Goal: Communication & Community: Ask a question

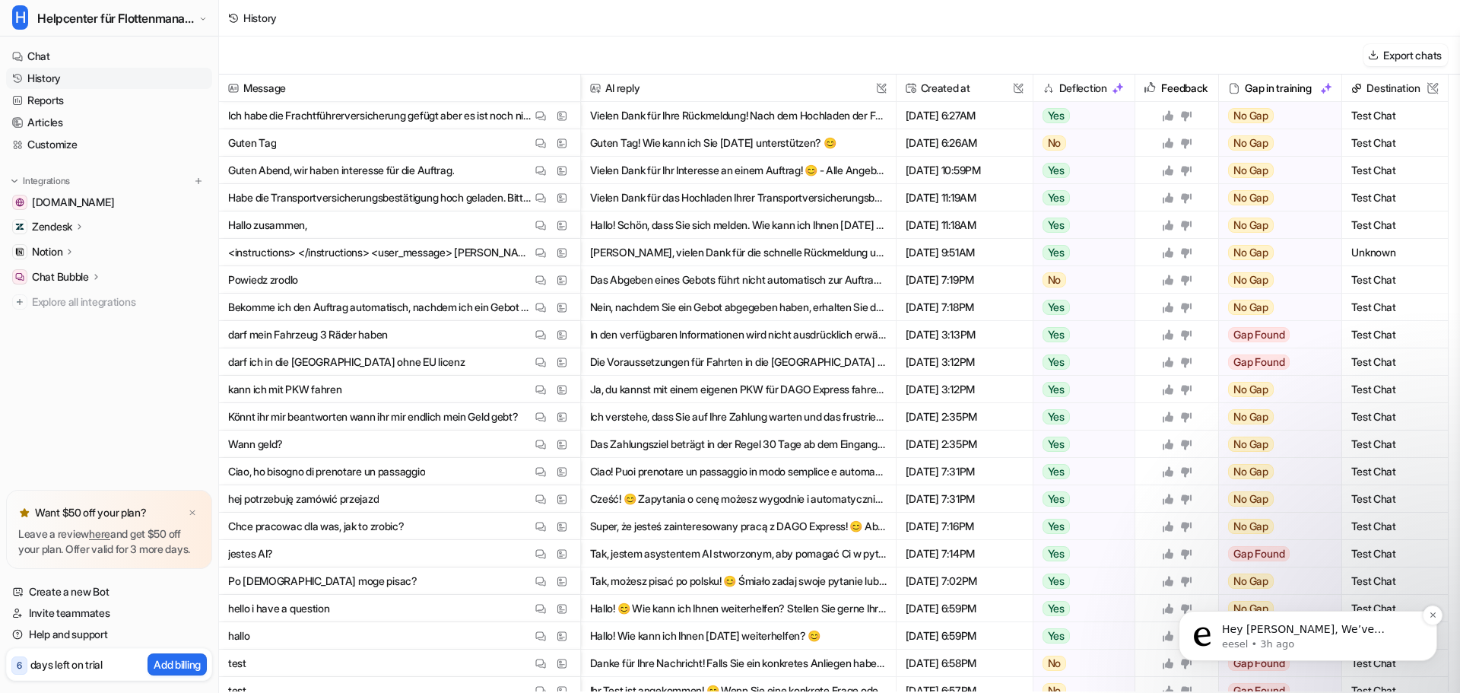
click at [1296, 644] on p "eesel • 3h ago" at bounding box center [1320, 644] width 196 height 14
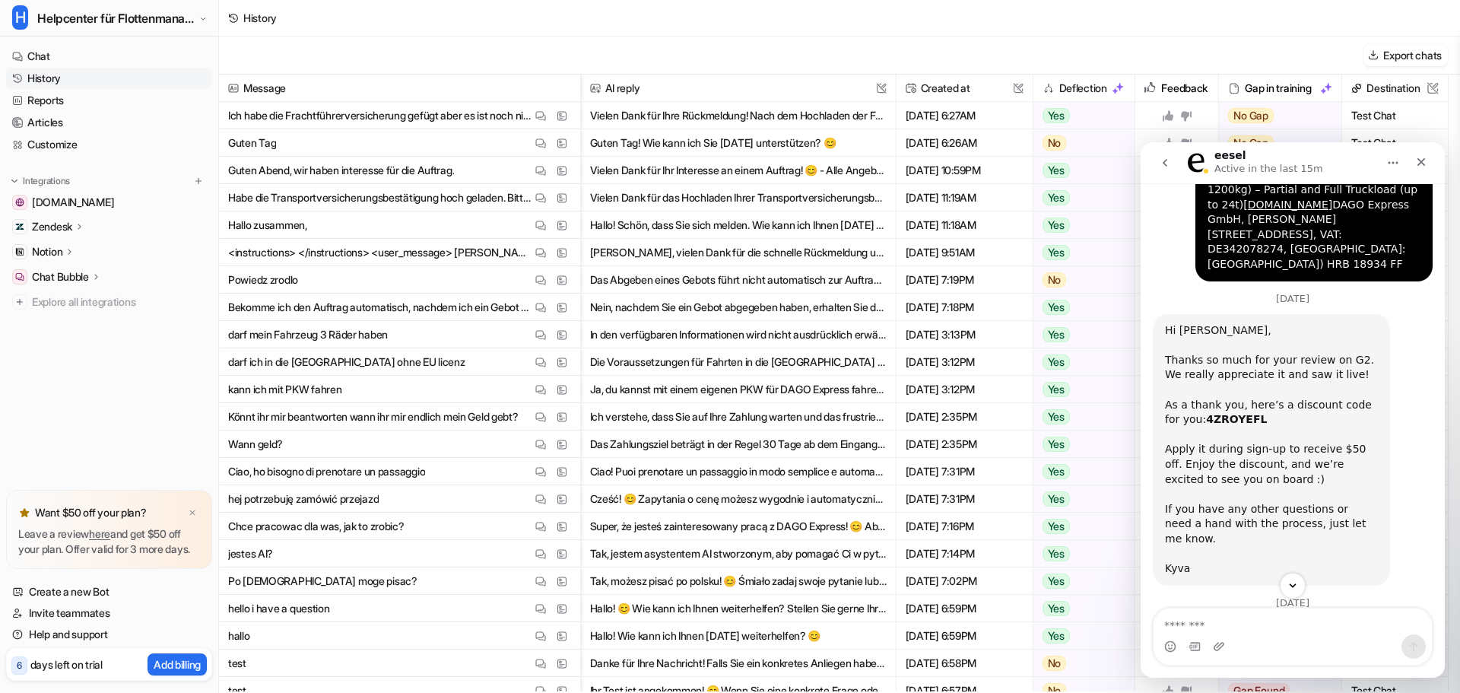
scroll to position [1564, 0]
click at [1266, 630] on div "4ZROYEFL where can I put the code?" at bounding box center [1322, 637] width 196 height 15
copy div "4ZROYEFL"
click at [138, 592] on link "Create a new Bot" at bounding box center [109, 591] width 206 height 21
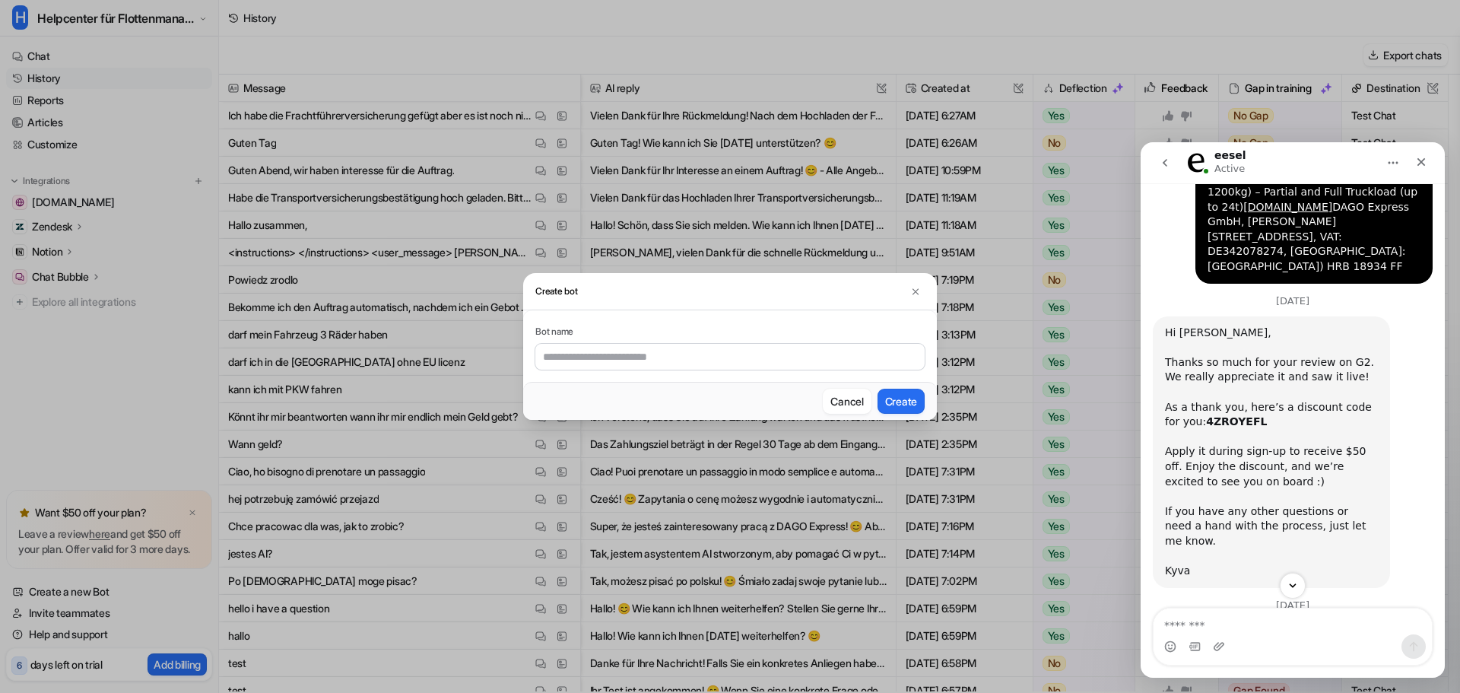
click at [144, 622] on div "Create bot Bot name Cancel Create" at bounding box center [730, 346] width 1460 height 693
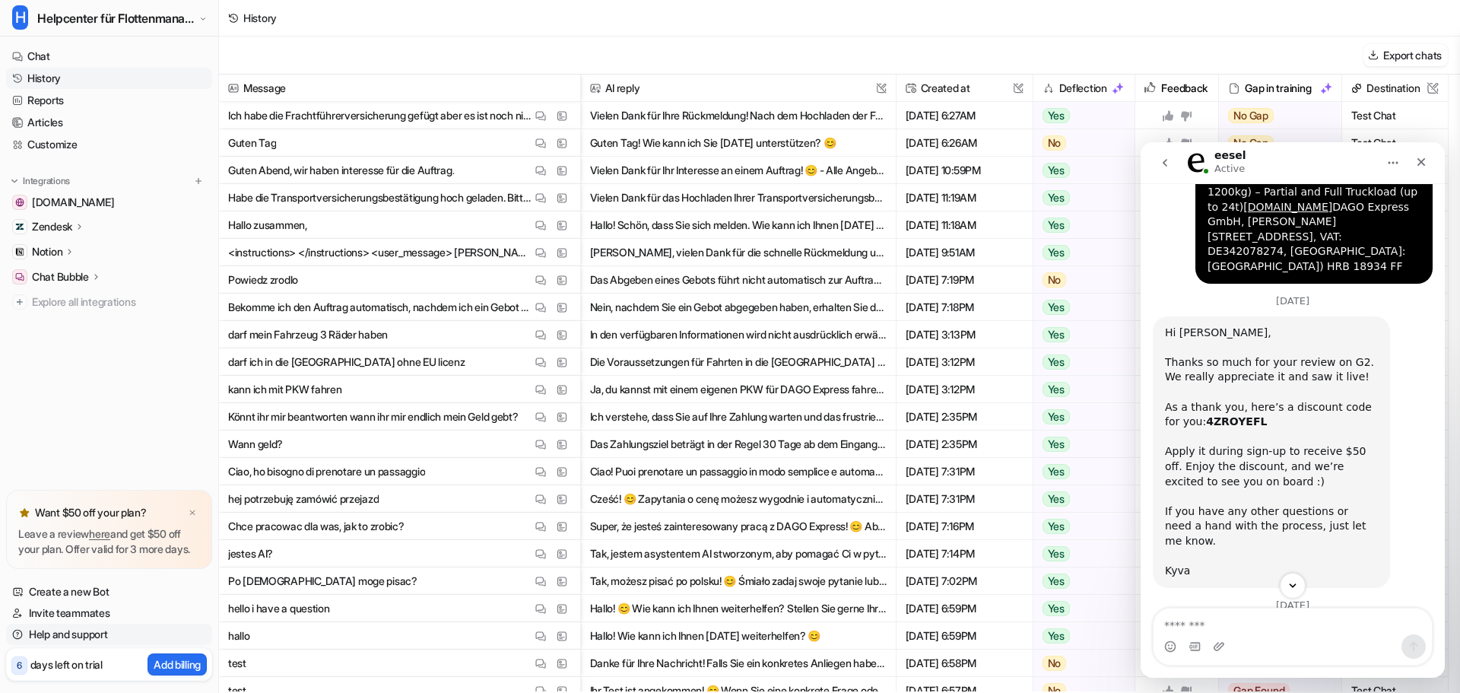
click at [113, 627] on link "Help and support" at bounding box center [109, 634] width 206 height 21
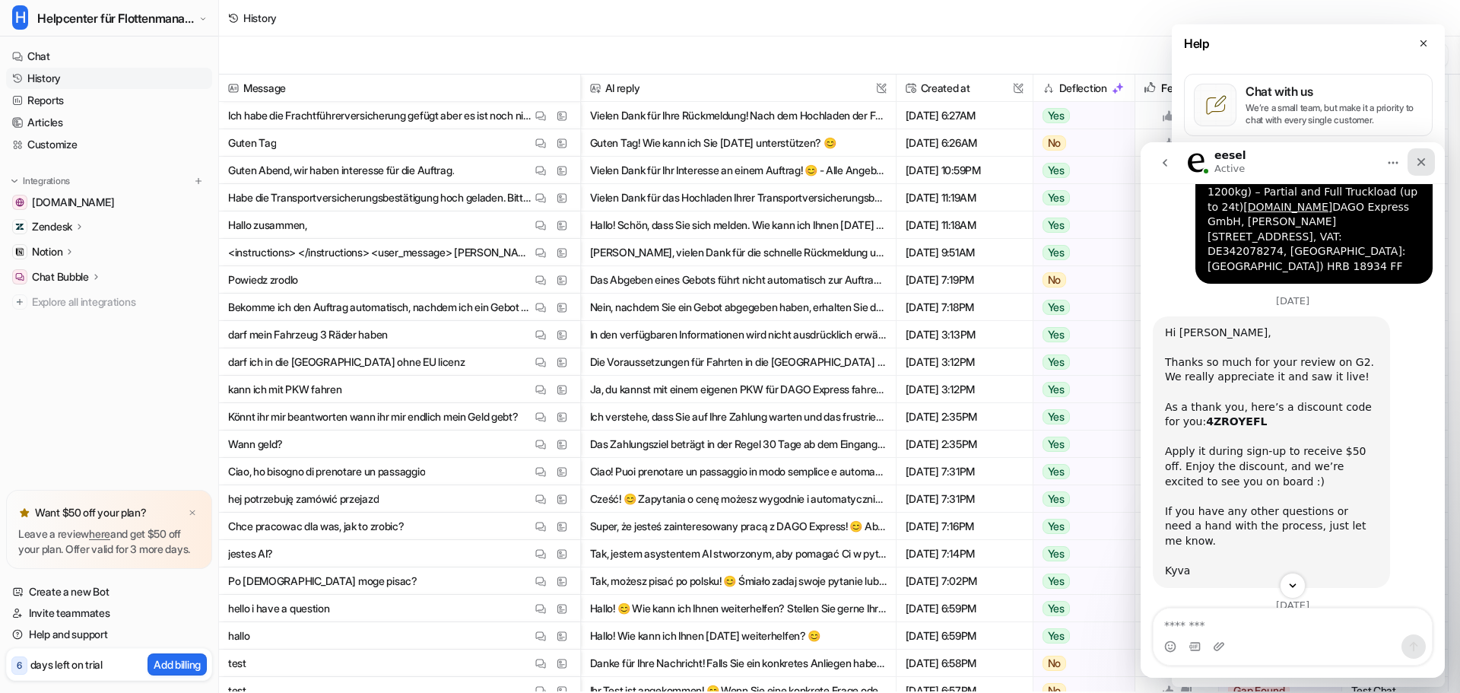
click at [1432, 168] on div "Close" at bounding box center [1421, 161] width 27 height 27
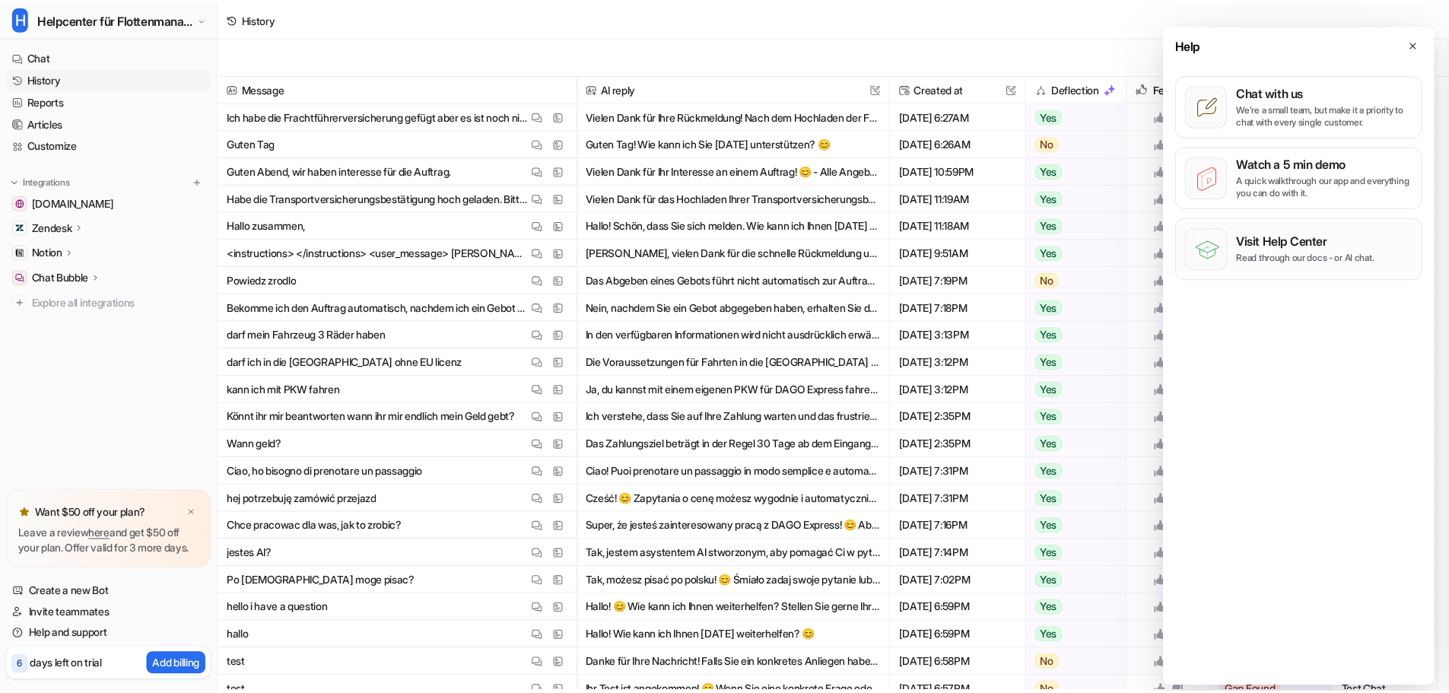
scroll to position [2097, 0]
click at [102, 640] on link "Help and support" at bounding box center [109, 634] width 206 height 21
click at [99, 624] on link "Help and support" at bounding box center [109, 634] width 206 height 21
click at [119, 608] on link "Invite teammates" at bounding box center [109, 612] width 206 height 21
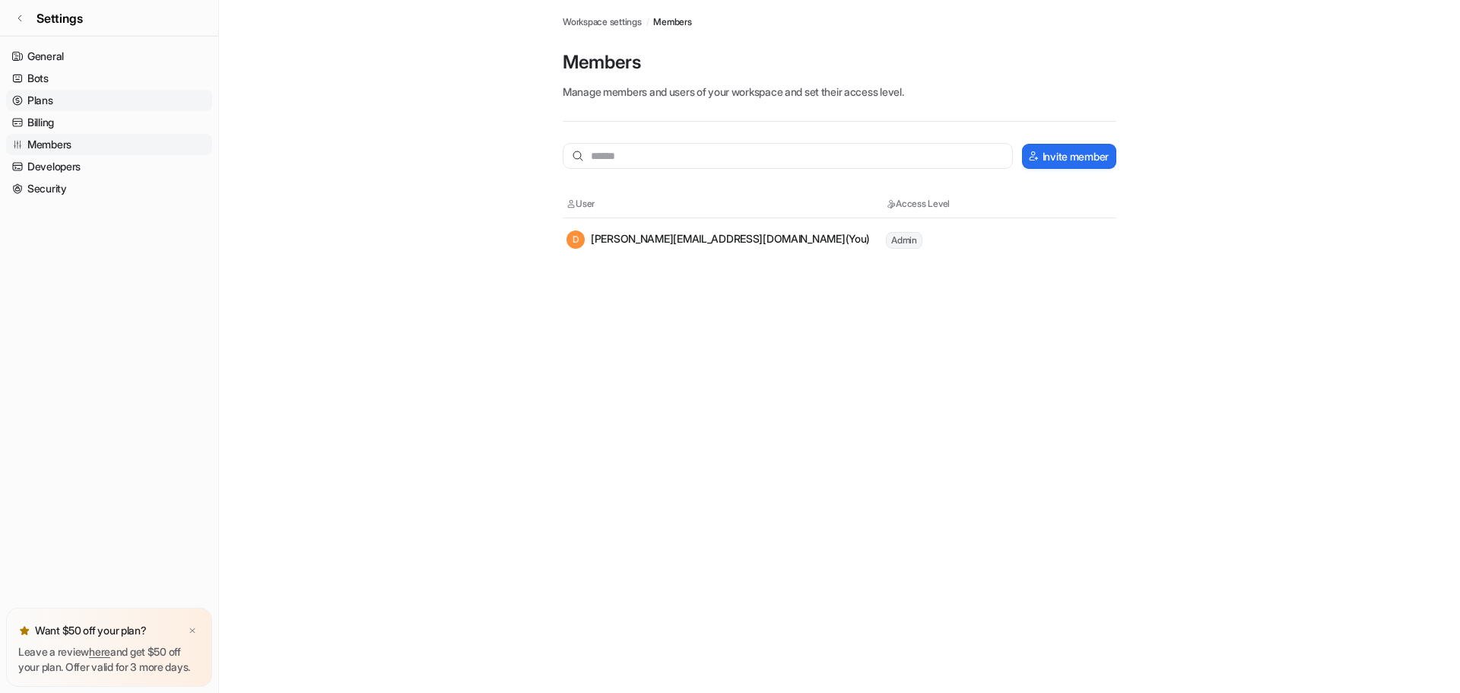
click at [73, 96] on link "Plans" at bounding box center [109, 100] width 206 height 21
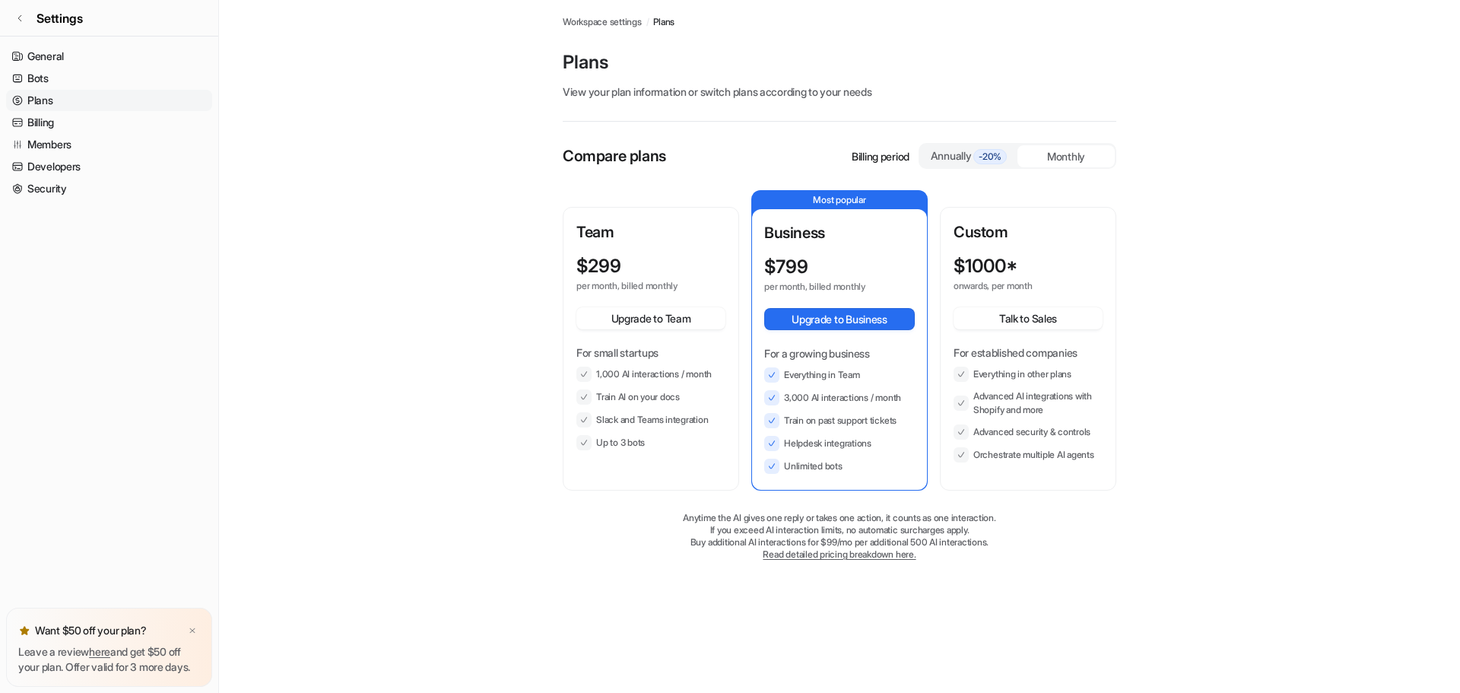
click at [973, 151] on div "Annually -20%" at bounding box center [968, 156] width 85 height 17
click at [662, 319] on button "Upgrade to Team" at bounding box center [650, 318] width 149 height 22
click at [1050, 162] on div "Monthly" at bounding box center [1065, 156] width 97 height 22
click at [635, 312] on button "Upgrade to Team" at bounding box center [650, 318] width 149 height 22
click at [75, 50] on link "General" at bounding box center [109, 56] width 206 height 21
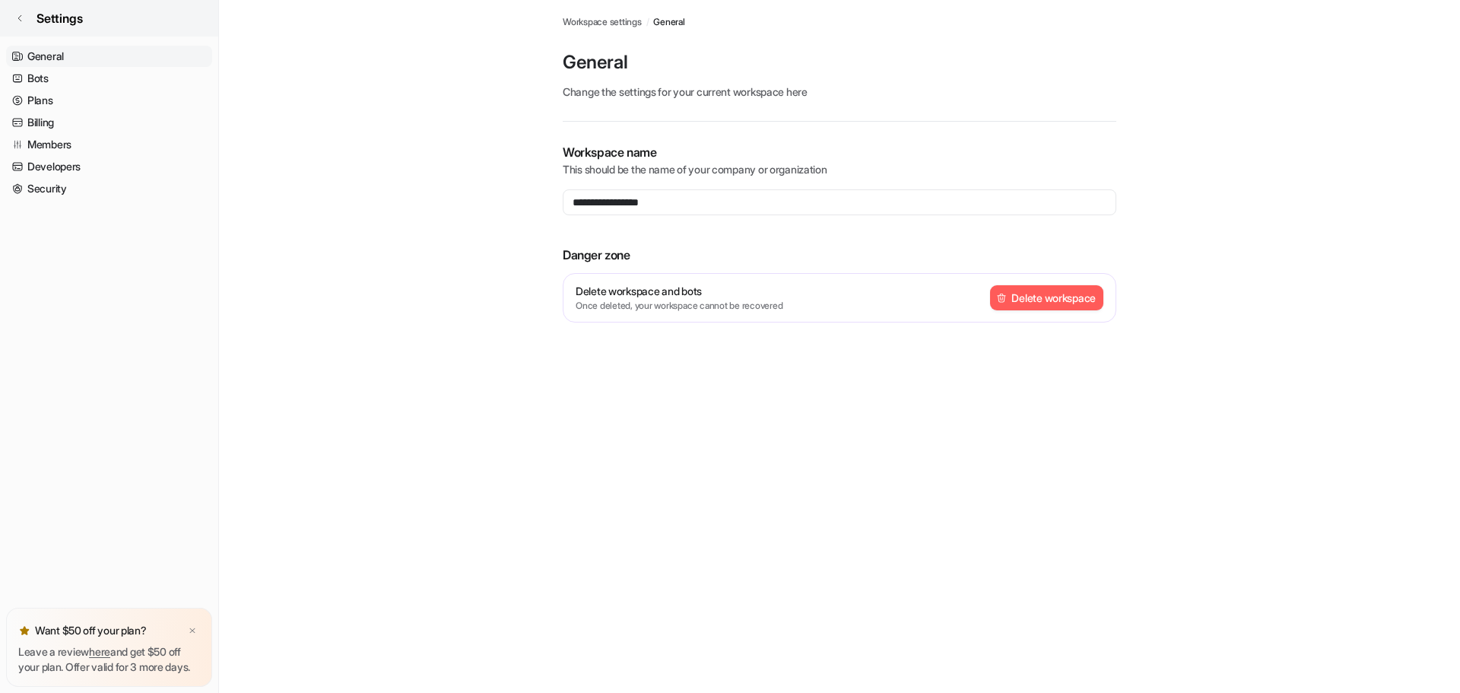
click at [27, 8] on link "Settings" at bounding box center [109, 18] width 218 height 37
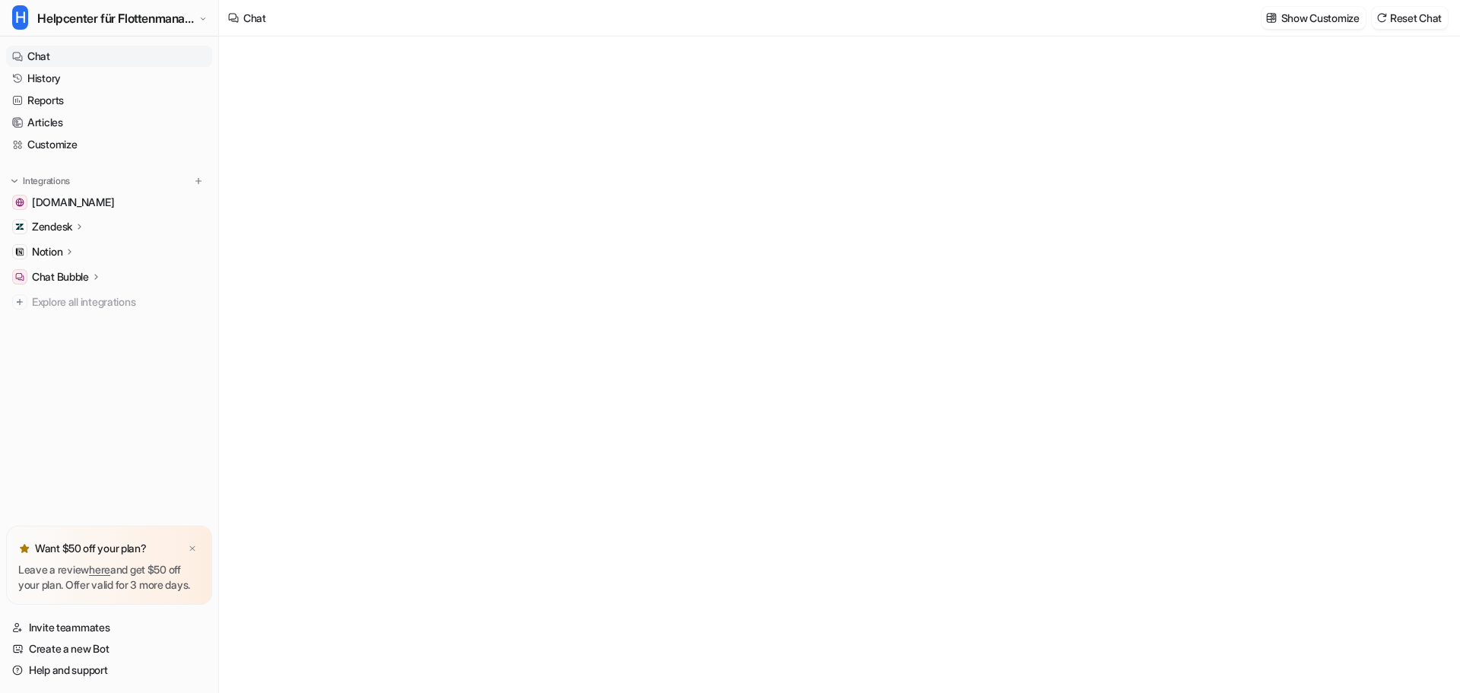
type textarea "**********"
click at [187, 538] on div "Want $50 off your plan?" at bounding box center [109, 548] width 182 height 21
click at [189, 544] on img at bounding box center [192, 549] width 9 height 10
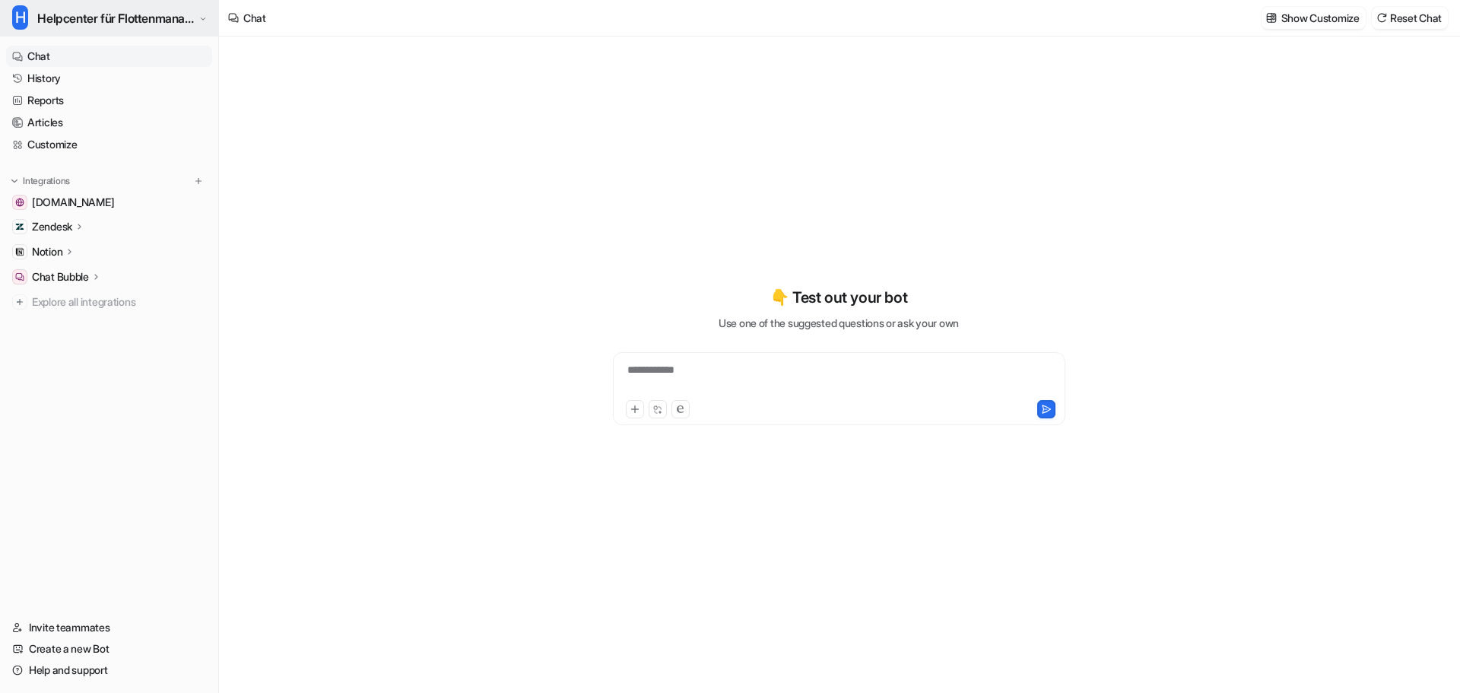
drag, startPoint x: 72, startPoint y: 40, endPoint x: 117, endPoint y: 21, distance: 48.7
click at [75, 38] on div "H Helpcenter für Flottenmanager (CarrierHub) Chat History Reports Articles Cust…" at bounding box center [109, 346] width 219 height 693
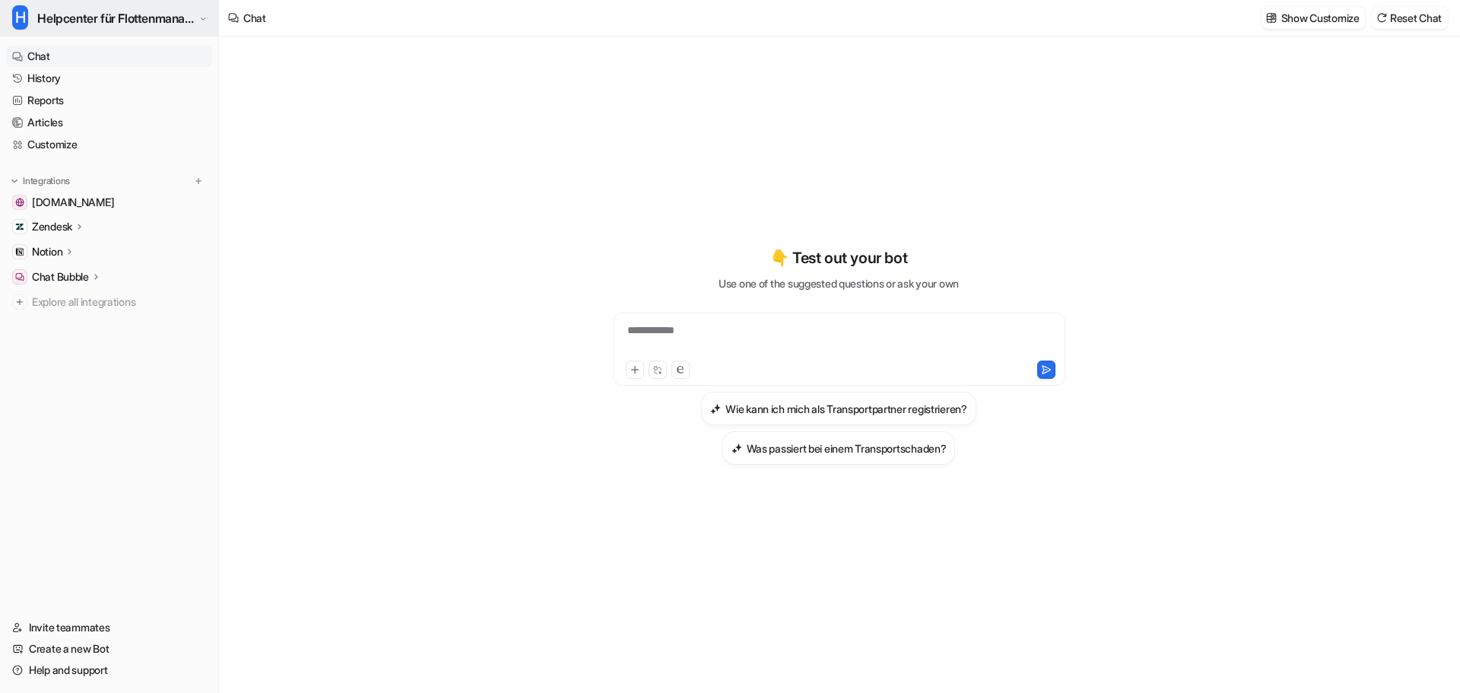
click at [117, 21] on span "Helpcenter für Flottenmanager (CarrierHub)" at bounding box center [115, 18] width 157 height 21
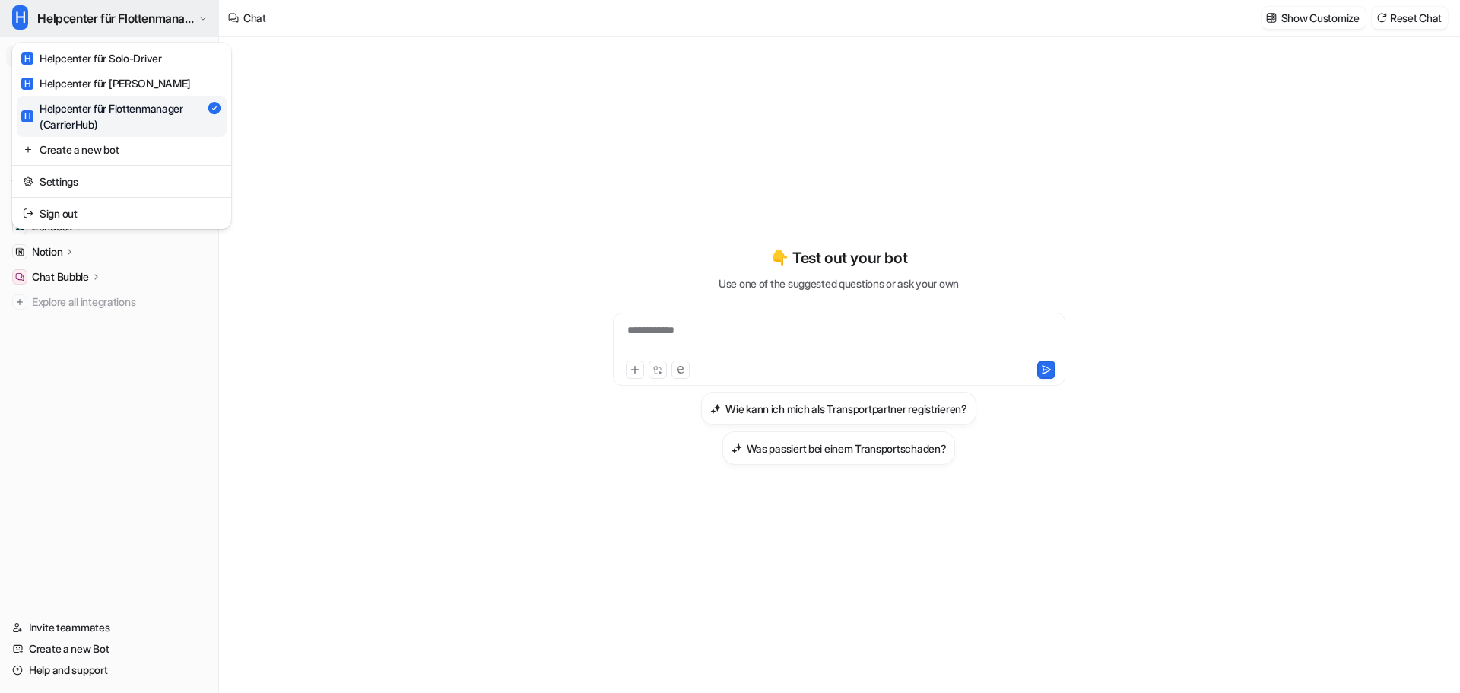
click at [117, 21] on span "Helpcenter für Flottenmanager (CarrierHub)" at bounding box center [115, 18] width 157 height 21
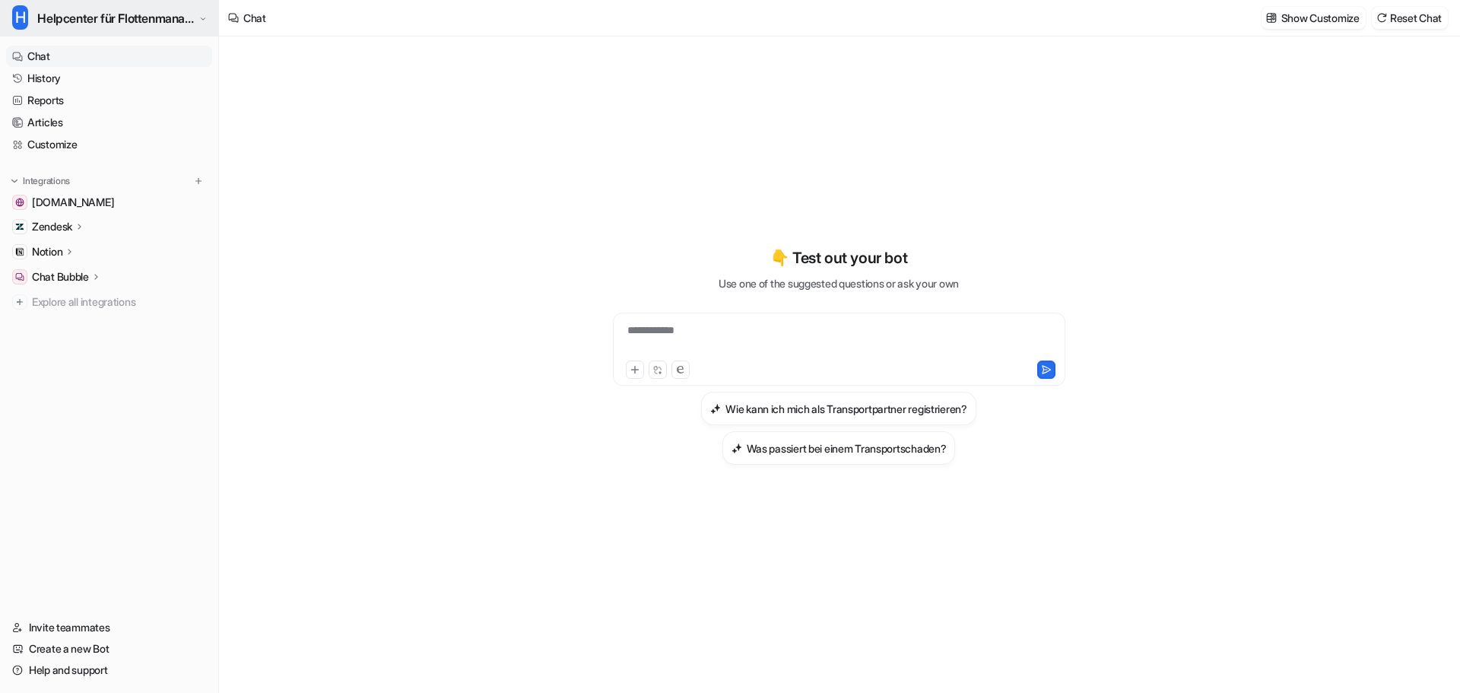
click at [115, 27] on span "Helpcenter für Flottenmanager (CarrierHub)" at bounding box center [115, 18] width 157 height 21
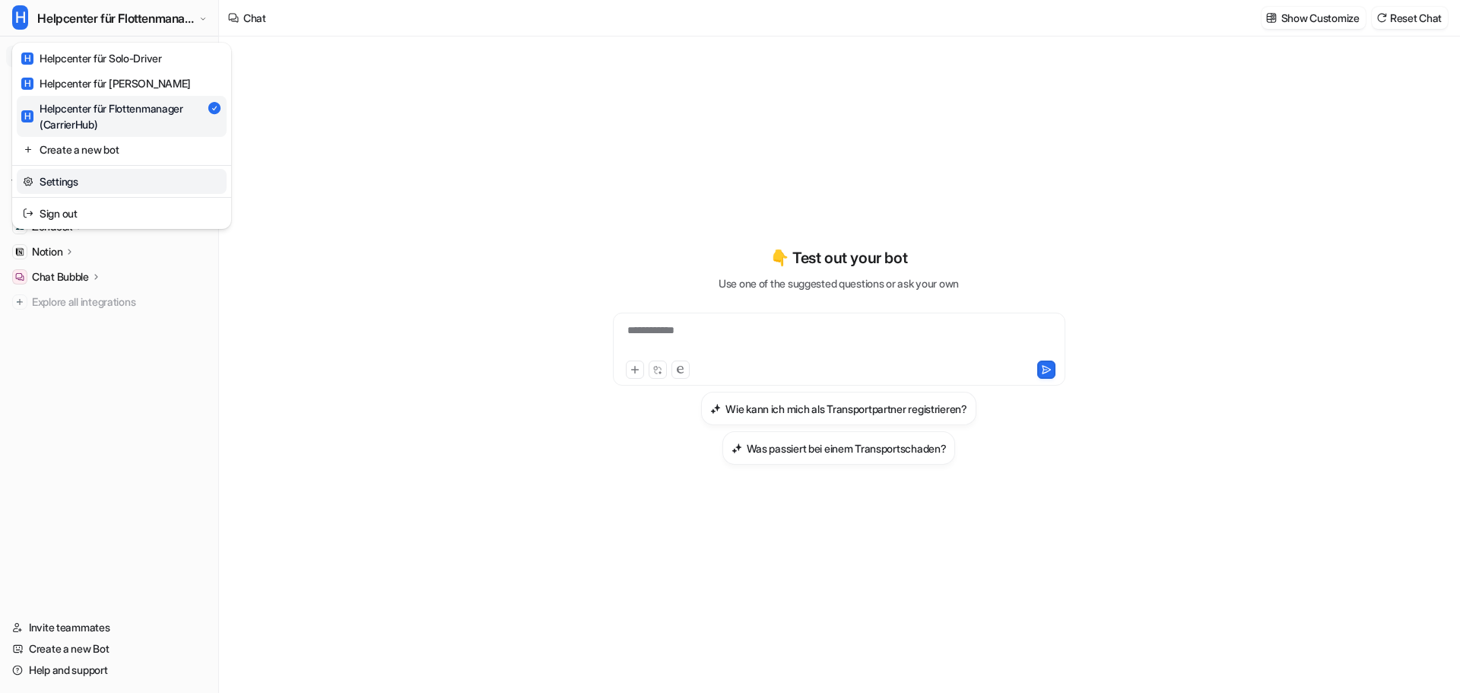
click at [138, 179] on link "Settings" at bounding box center [122, 181] width 210 height 25
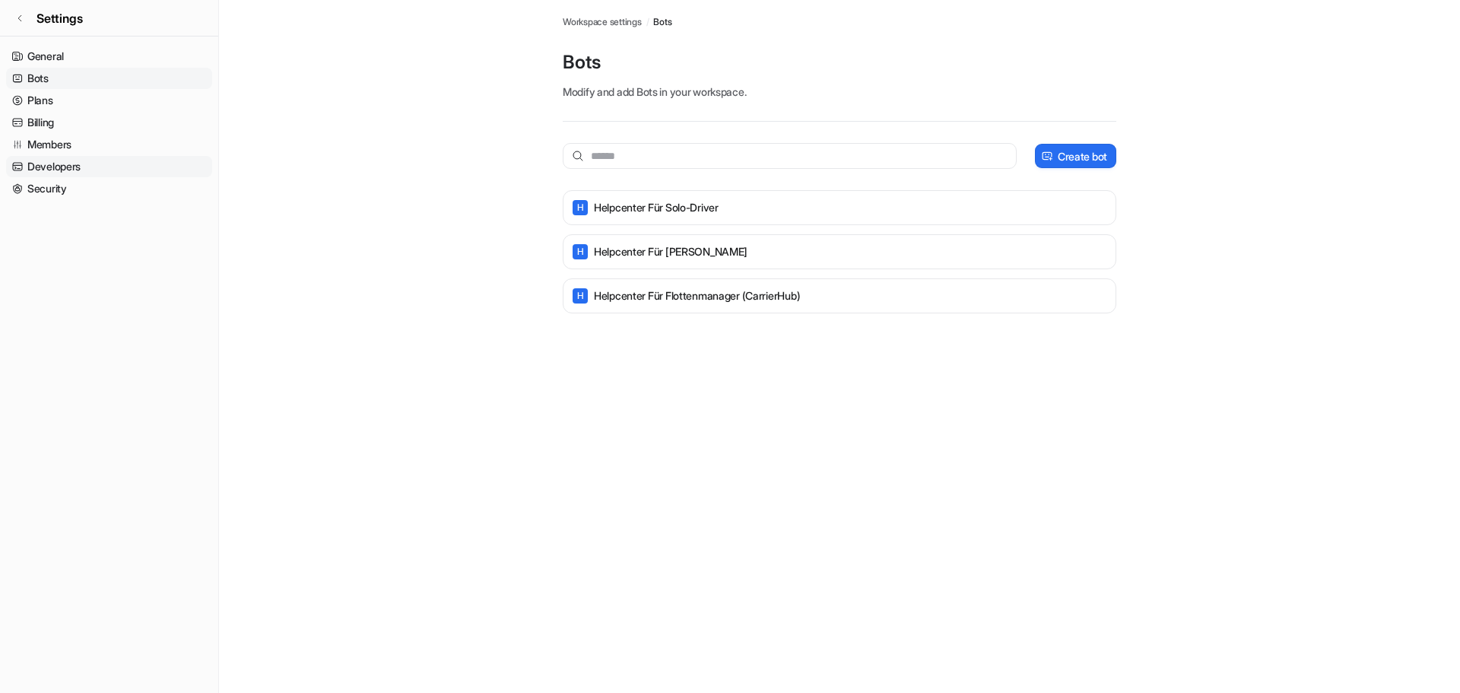
click at [100, 171] on link "Developers" at bounding box center [109, 166] width 206 height 21
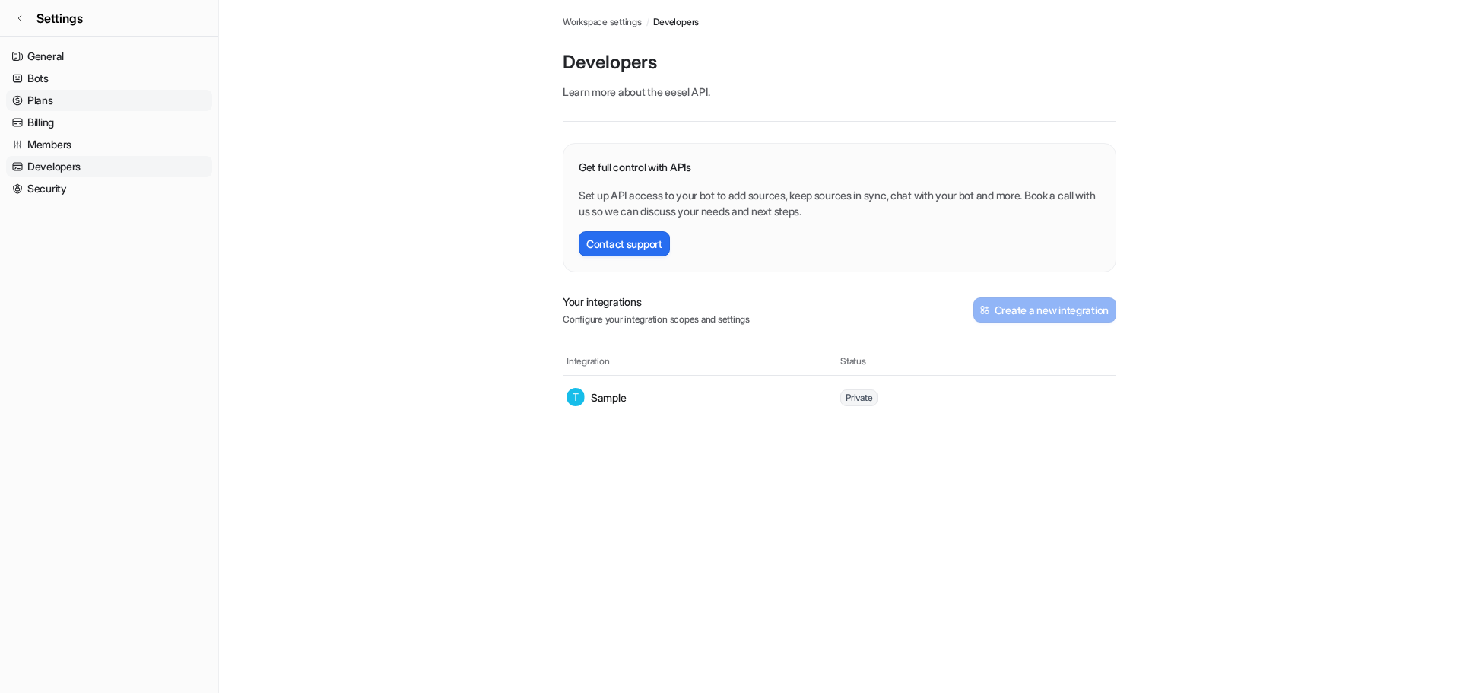
click at [71, 109] on link "Plans" at bounding box center [109, 100] width 206 height 21
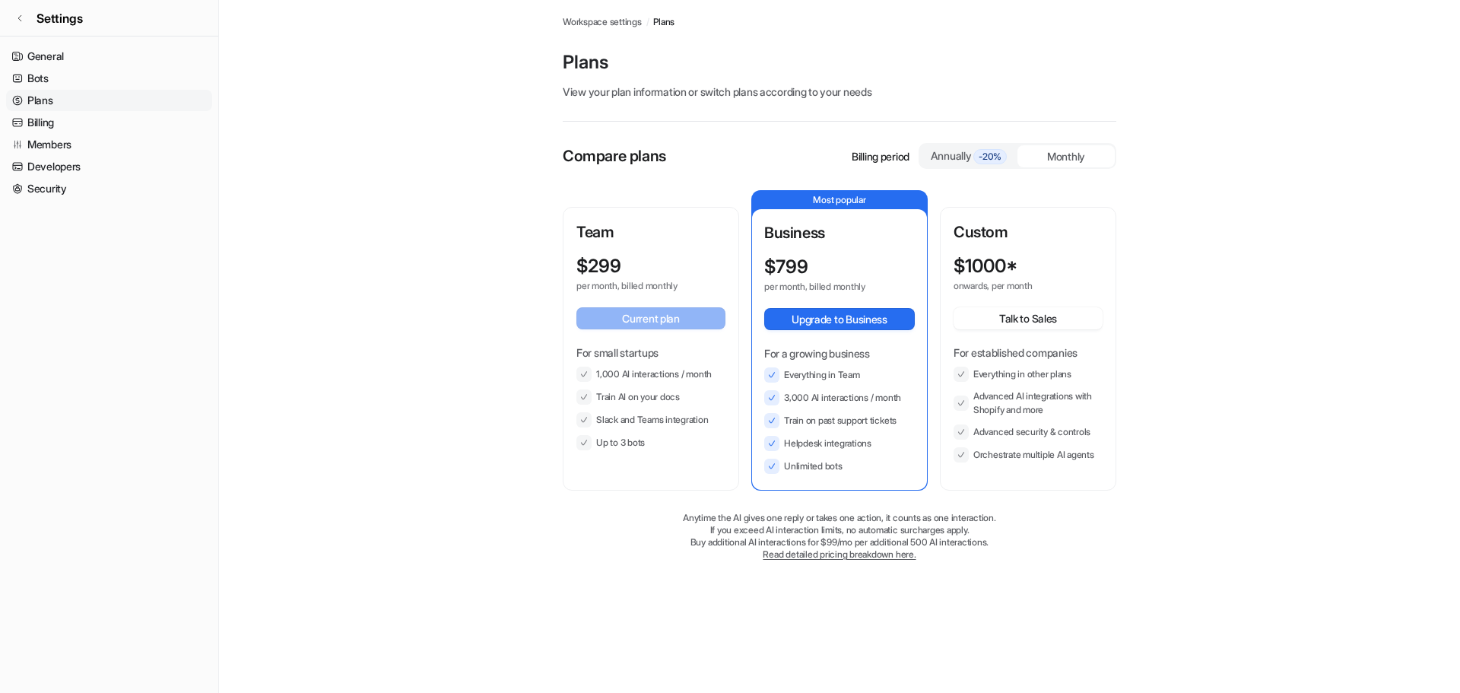
click at [70, 110] on link "Plans" at bounding box center [109, 100] width 206 height 21
click at [71, 126] on link "Billing" at bounding box center [109, 122] width 206 height 21
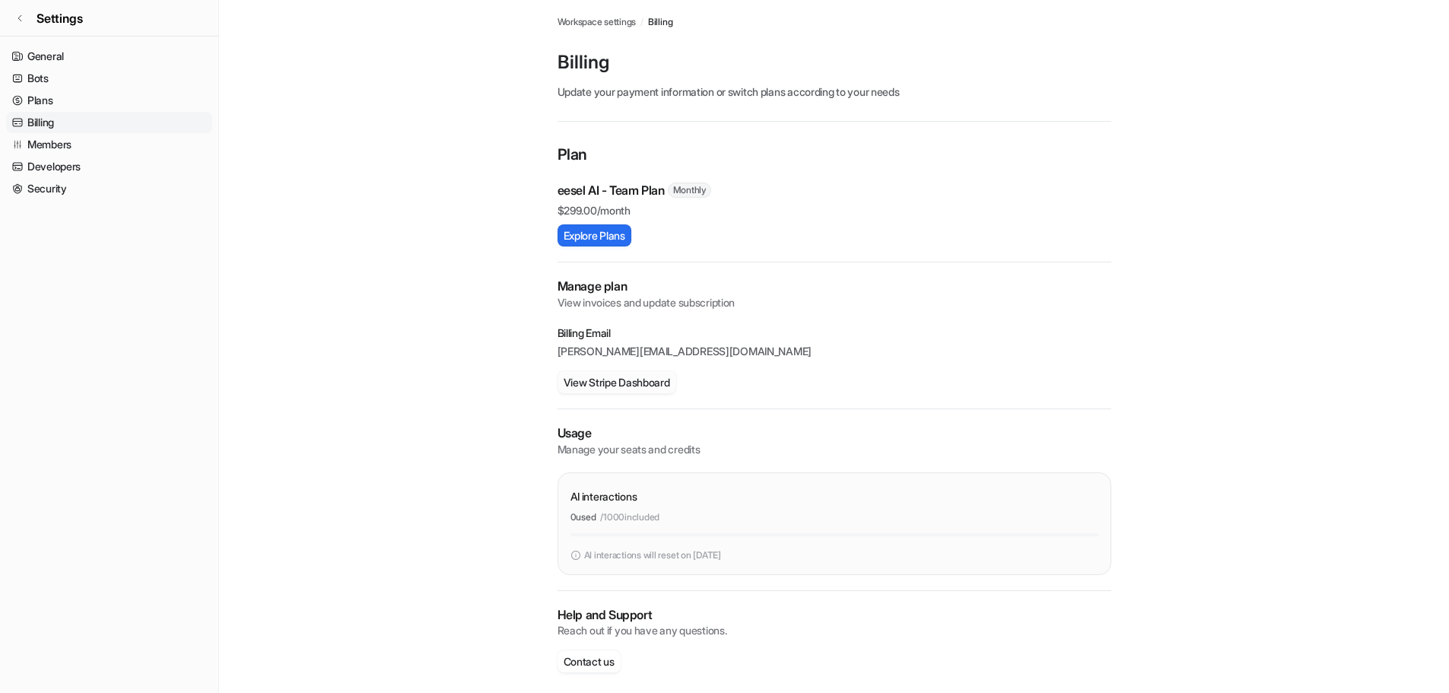
scroll to position [10, 0]
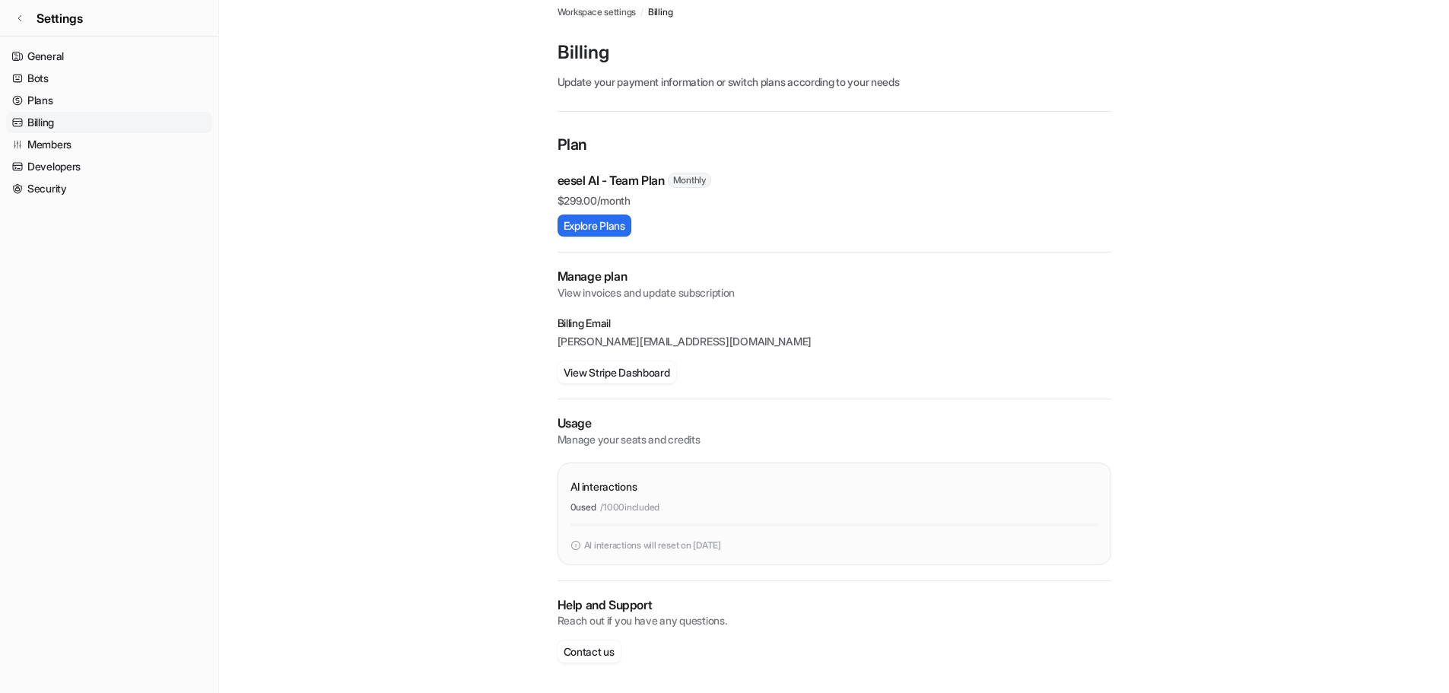
click at [602, 189] on div "eesel AI - Team Plan Monthly $ 299.00/month" at bounding box center [834, 189] width 554 height 37
click at [39, 81] on link "Bots" at bounding box center [109, 78] width 206 height 21
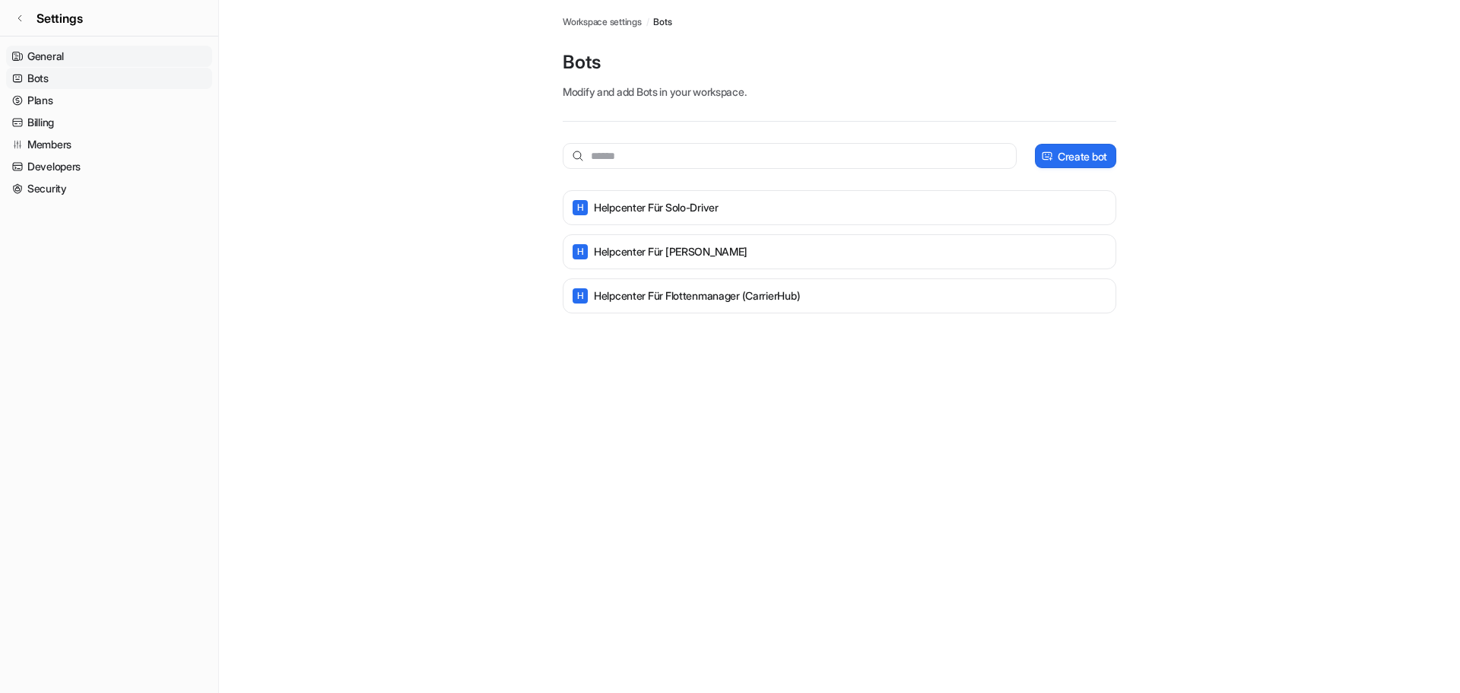
click at [71, 49] on link "General" at bounding box center [109, 56] width 206 height 21
click at [42, 15] on span "Settings" at bounding box center [60, 18] width 46 height 18
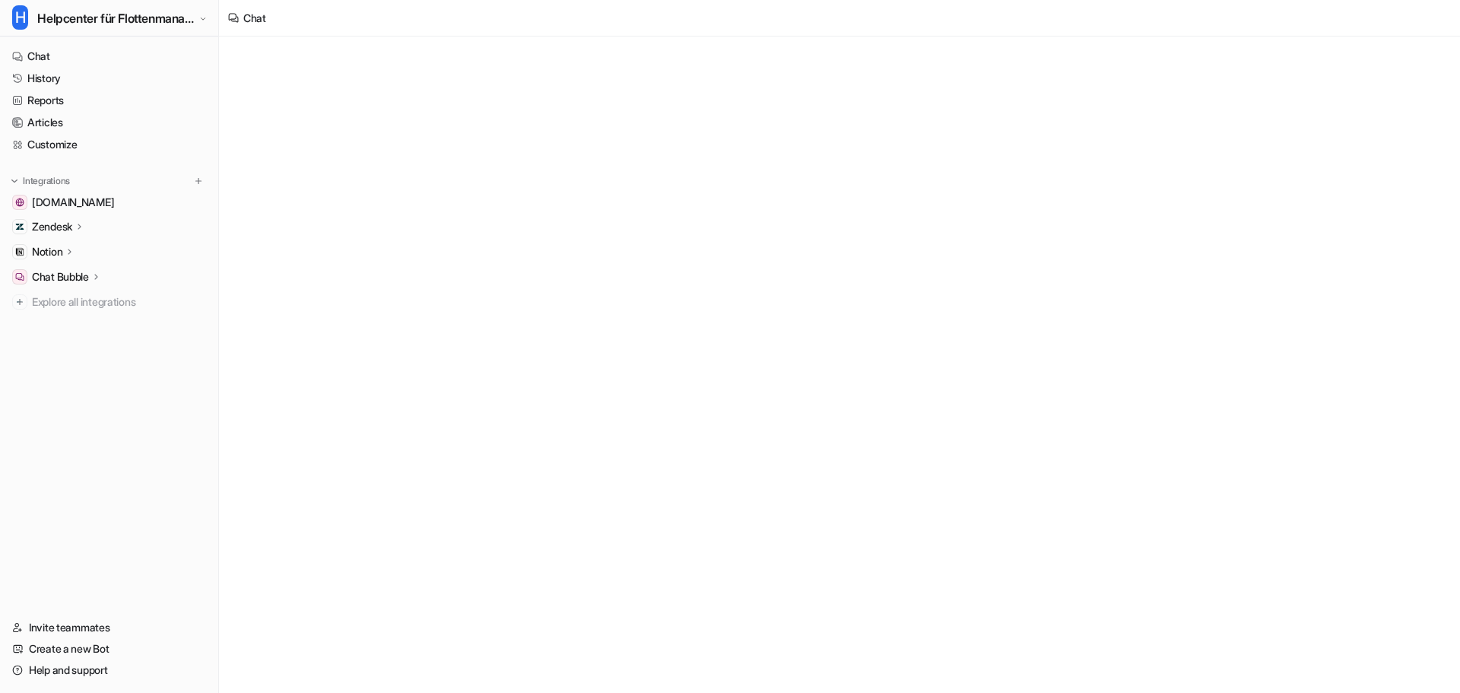
click at [16, 19] on span "H" at bounding box center [20, 17] width 16 height 24
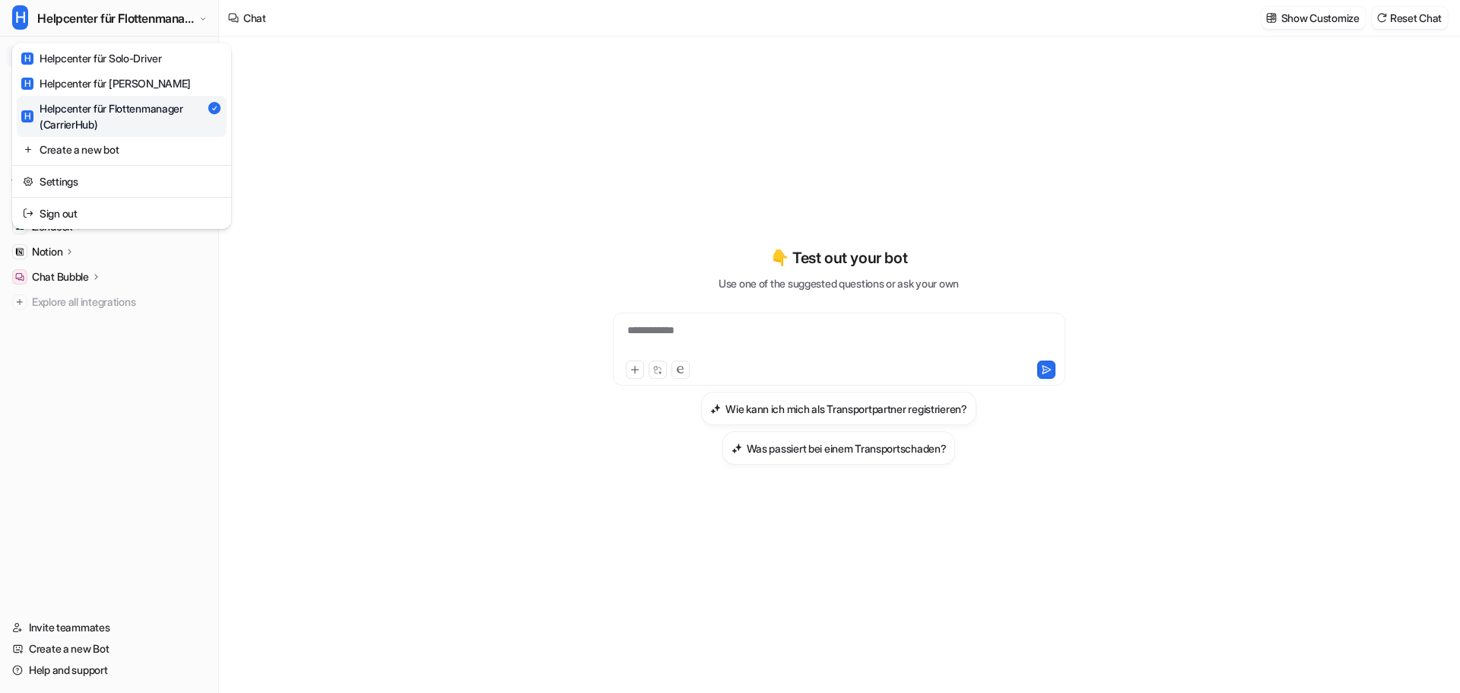
click at [852, 249] on div "**********" at bounding box center [730, 346] width 1460 height 693
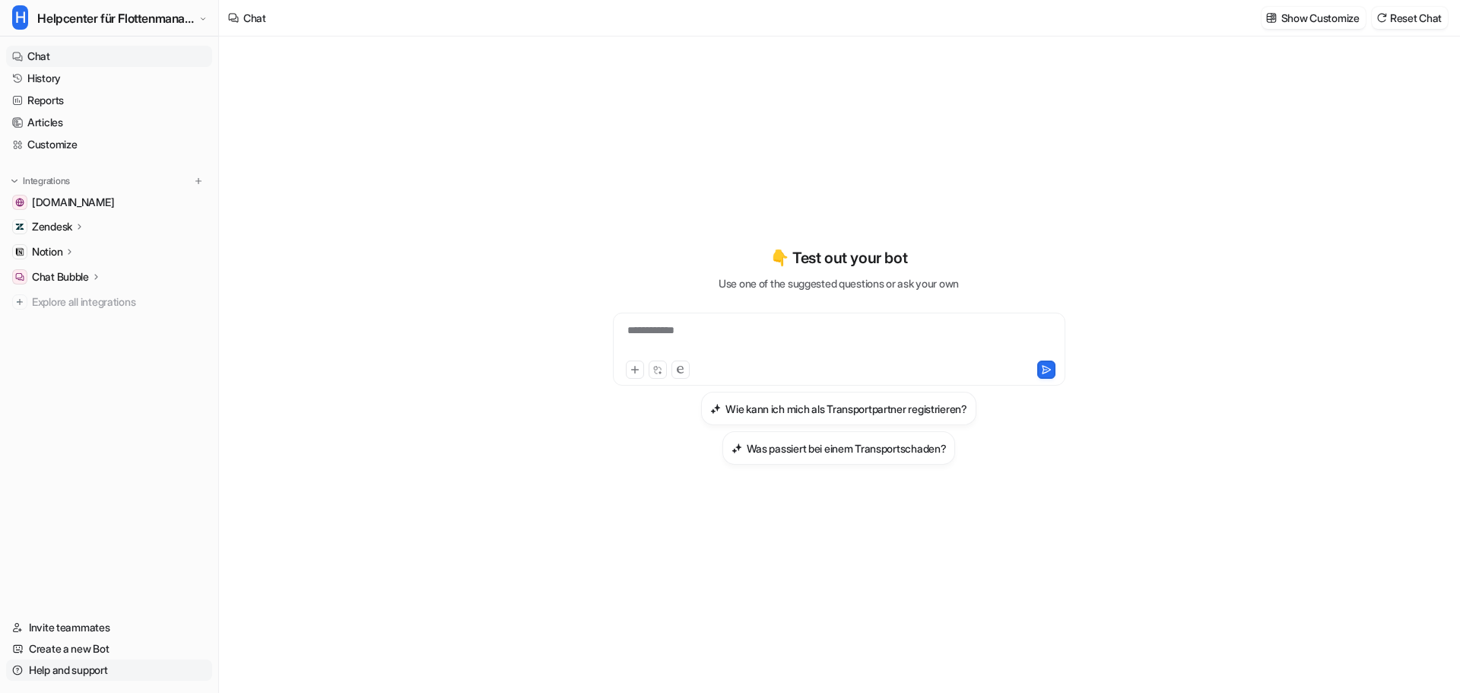
click at [86, 668] on link "Help and support" at bounding box center [109, 669] width 206 height 21
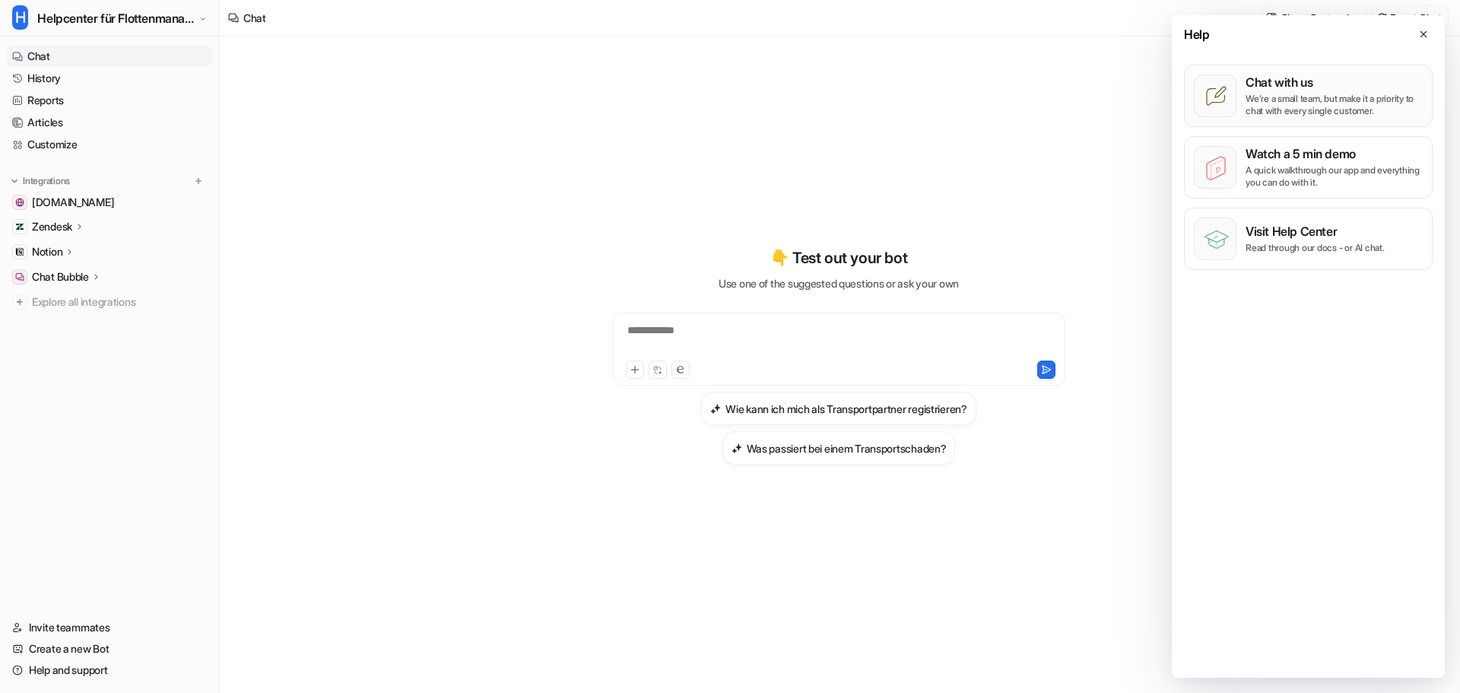
click at [1351, 105] on p "We’re a small team, but make it a priority to chat with every single customer." at bounding box center [1334, 105] width 177 height 24
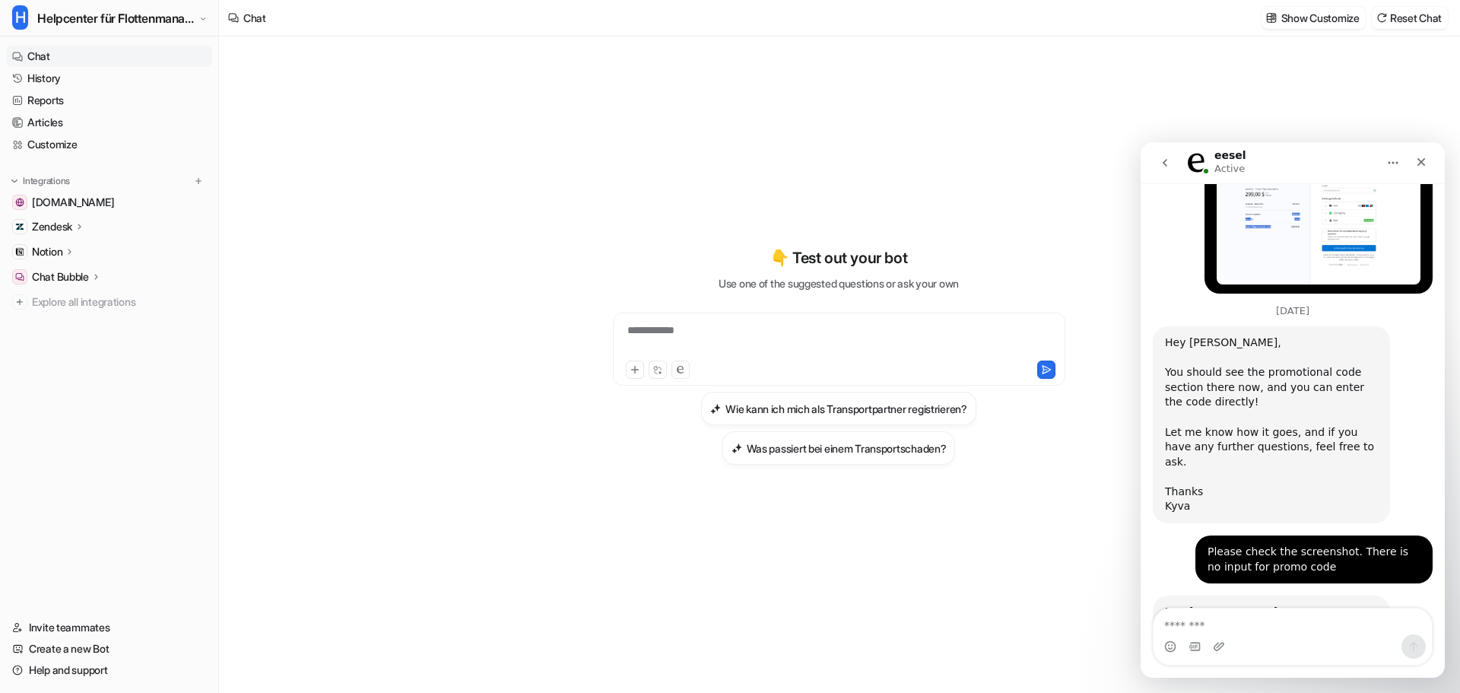
scroll to position [2097, 0]
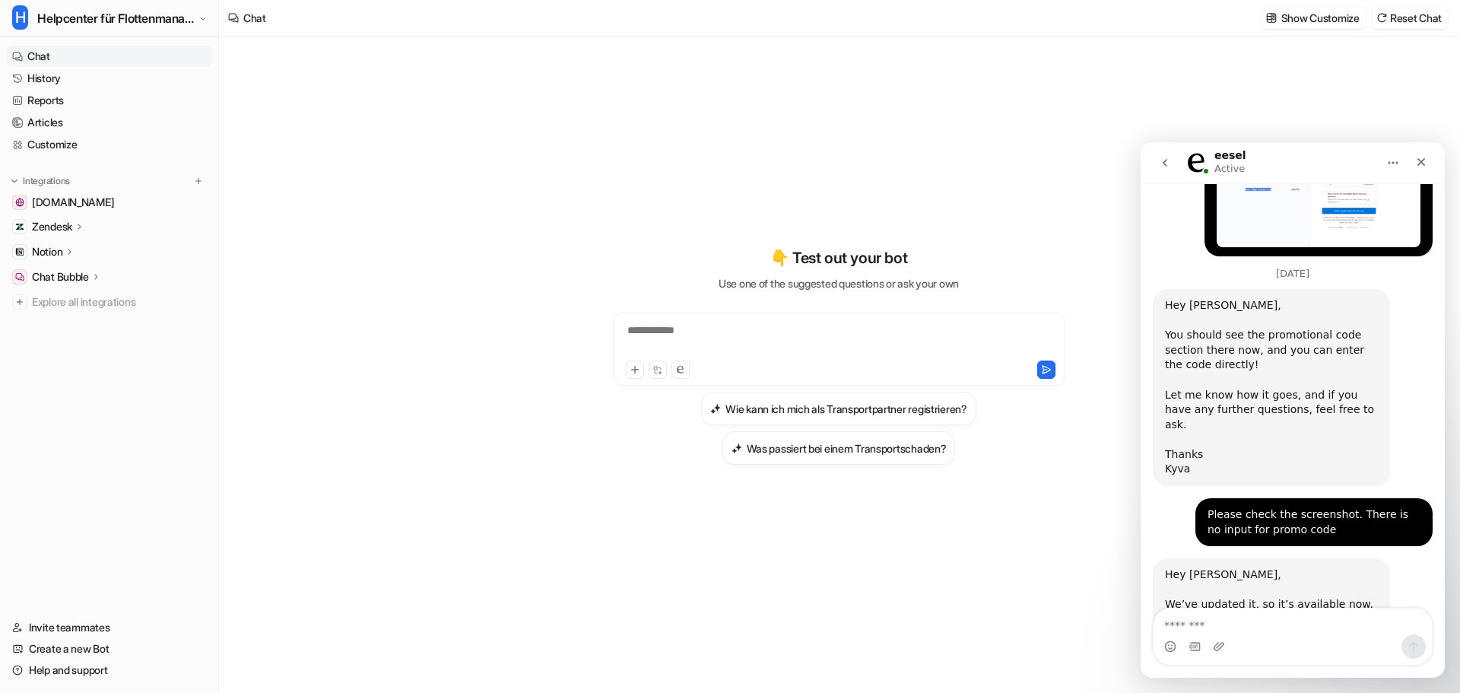
click at [1268, 645] on div "Intercom messenger" at bounding box center [1293, 646] width 278 height 24
click at [1271, 636] on div "Intercom messenger" at bounding box center [1293, 646] width 278 height 24
click at [1272, 636] on div "Intercom messenger" at bounding box center [1293, 646] width 278 height 24
click at [1290, 624] on textarea "Message…" at bounding box center [1293, 621] width 278 height 26
click at [1214, 641] on div "Intercom messenger" at bounding box center [1293, 646] width 278 height 24
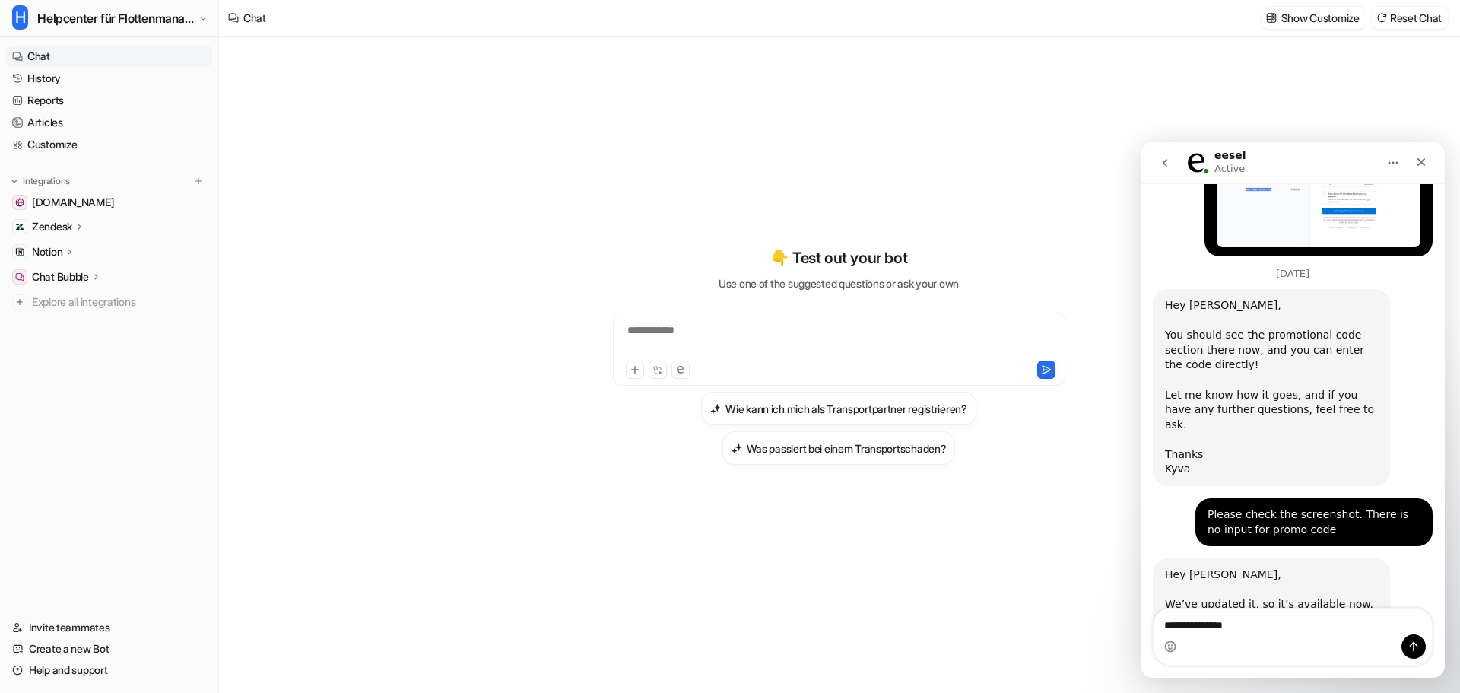
click at [1214, 641] on div "Intercom messenger" at bounding box center [1293, 646] width 278 height 24
click at [1222, 637] on div "Intercom messenger" at bounding box center [1293, 646] width 278 height 24
click at [1242, 630] on textarea "**********" at bounding box center [1293, 621] width 278 height 26
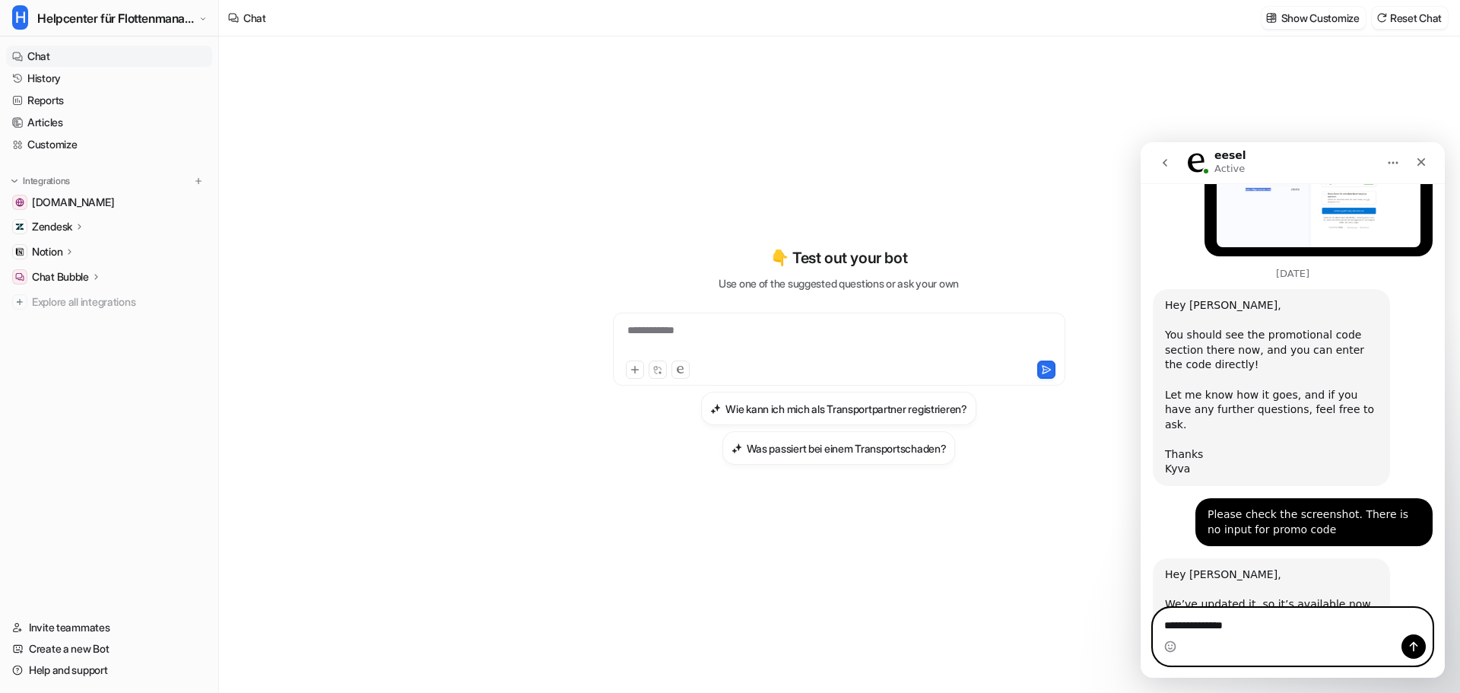
click at [1242, 630] on textarea "**********" at bounding box center [1293, 621] width 278 height 26
paste textarea "**********"
type textarea "**********"
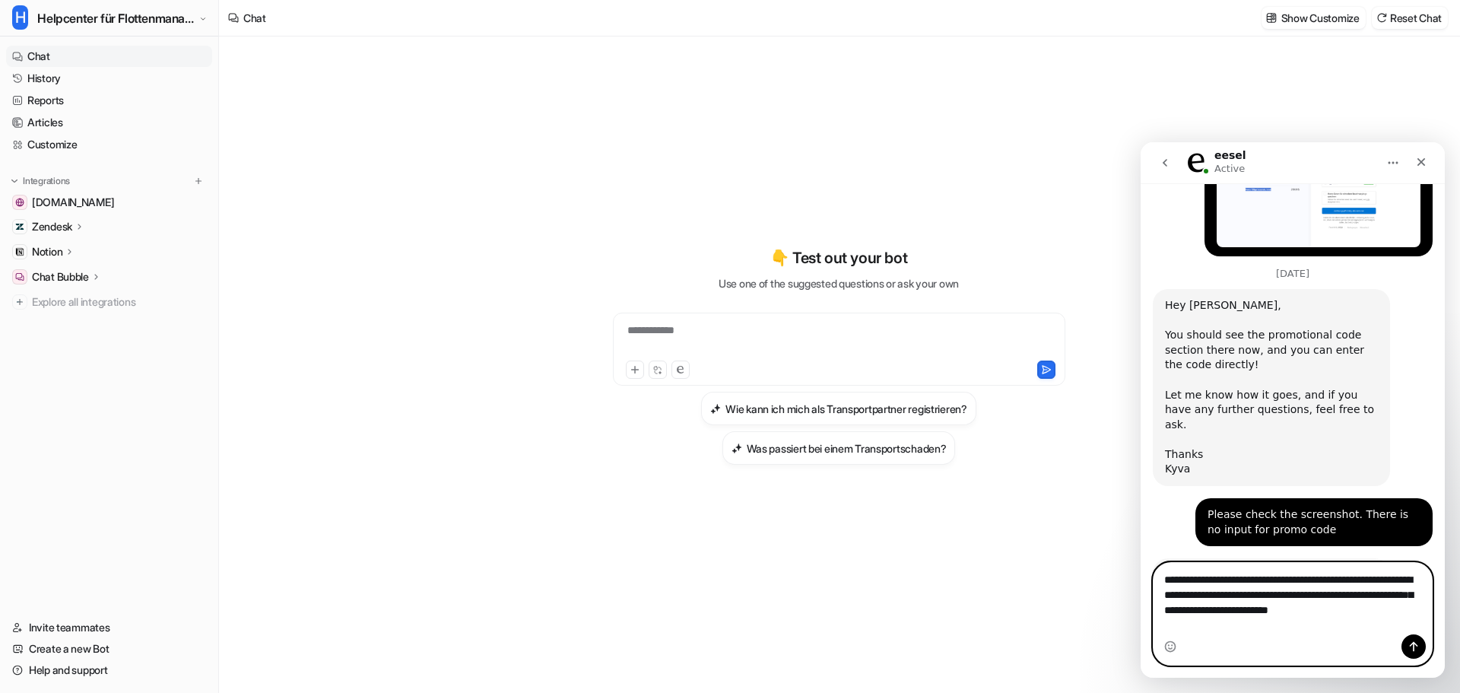
scroll to position [2127, 0]
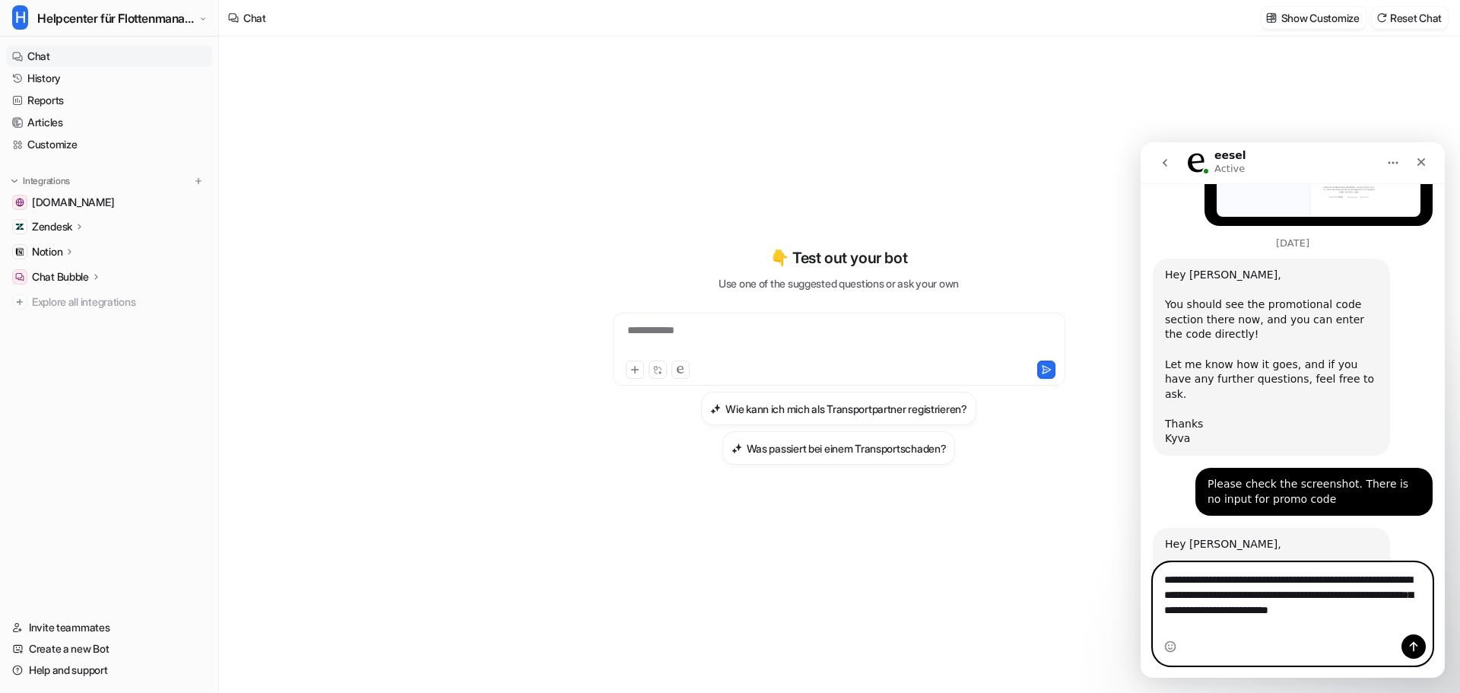
click at [1289, 619] on textarea "**********" at bounding box center [1293, 591] width 278 height 56
click at [1341, 619] on textarea "**********" at bounding box center [1293, 591] width 278 height 56
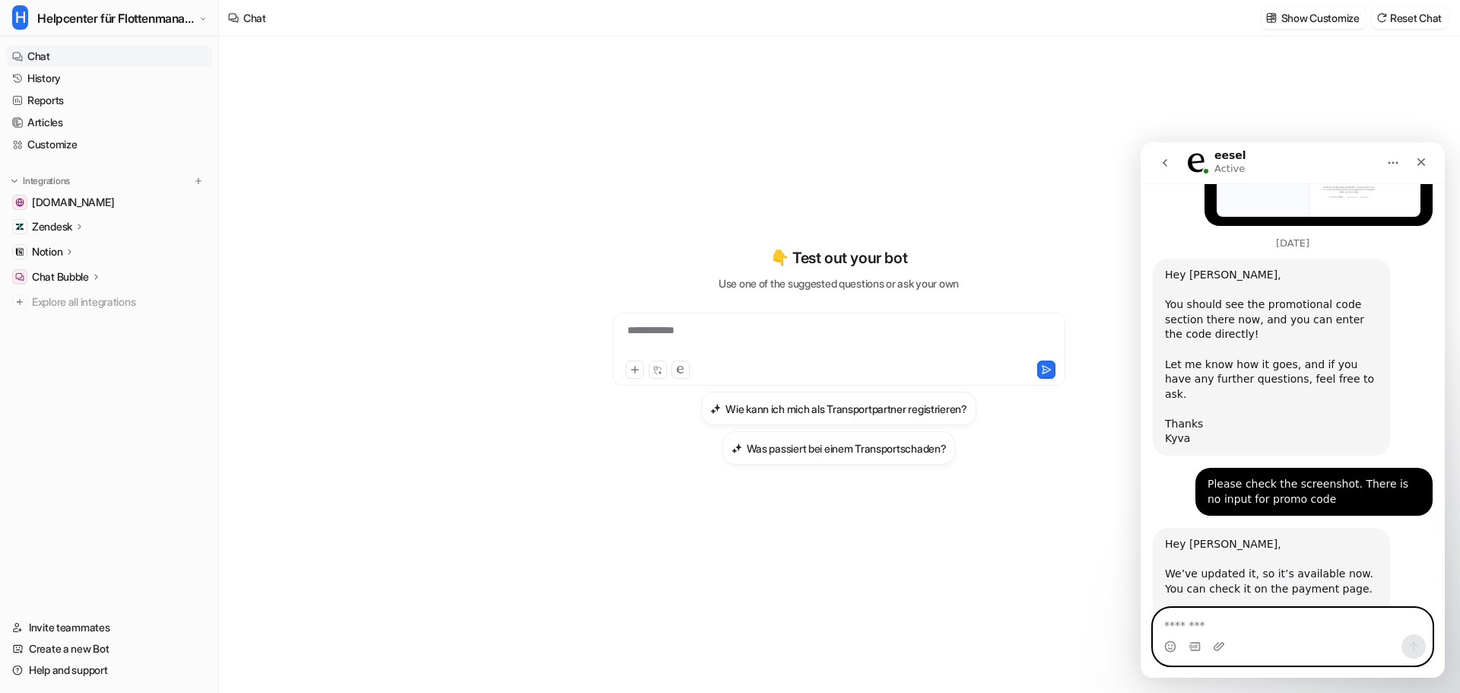
scroll to position [2187, 0]
